Goal: Task Accomplishment & Management: Manage account settings

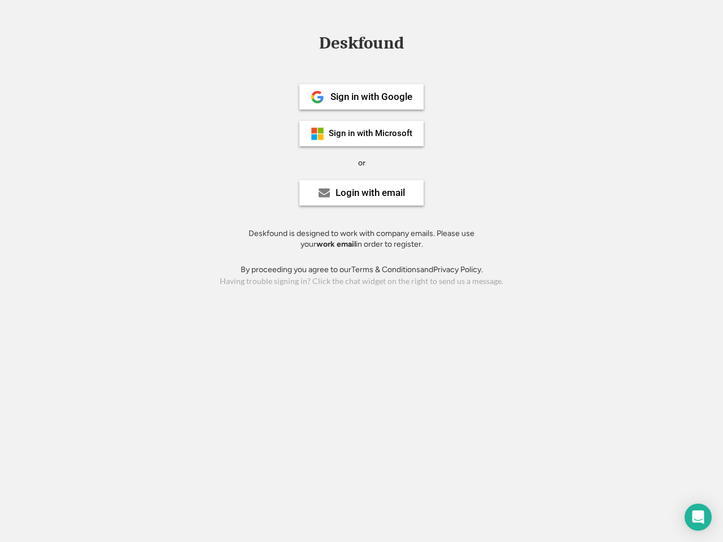
click at [361, 161] on div "or" at bounding box center [361, 163] width 7 height 11
click at [361, 45] on div "Deskfound" at bounding box center [361, 43] width 96 height 18
click at [309, 43] on div "Deskfound" at bounding box center [361, 44] width 723 height 21
click at [361, 45] on div "Deskfound" at bounding box center [361, 43] width 96 height 18
click at [361, 163] on div "or" at bounding box center [361, 163] width 7 height 11
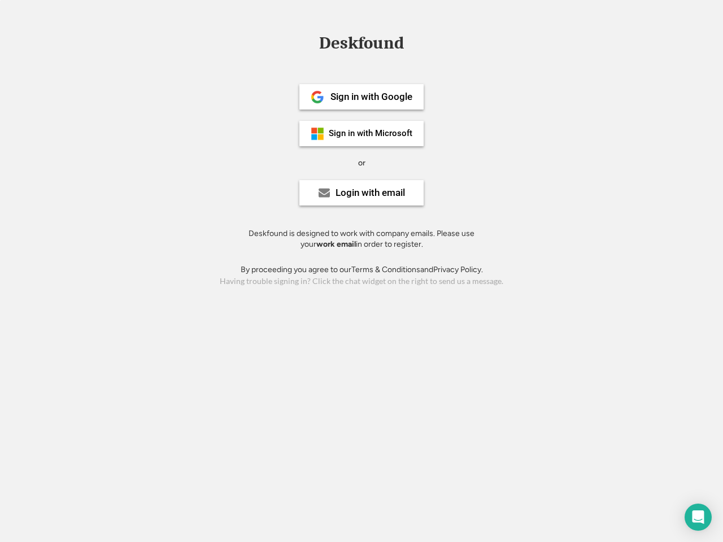
click at [361, 97] on div "Sign in with Google" at bounding box center [371, 97] width 82 height 10
click at [371, 97] on div "Sign in with Google" at bounding box center [371, 97] width 82 height 10
click at [317, 97] on img at bounding box center [317, 97] width 14 height 14
click at [361, 133] on div "Sign in with Microsoft" at bounding box center [371, 133] width 84 height 8
click at [371, 133] on div "Sign in with Microsoft" at bounding box center [371, 133] width 84 height 8
